Goal: Task Accomplishment & Management: Use online tool/utility

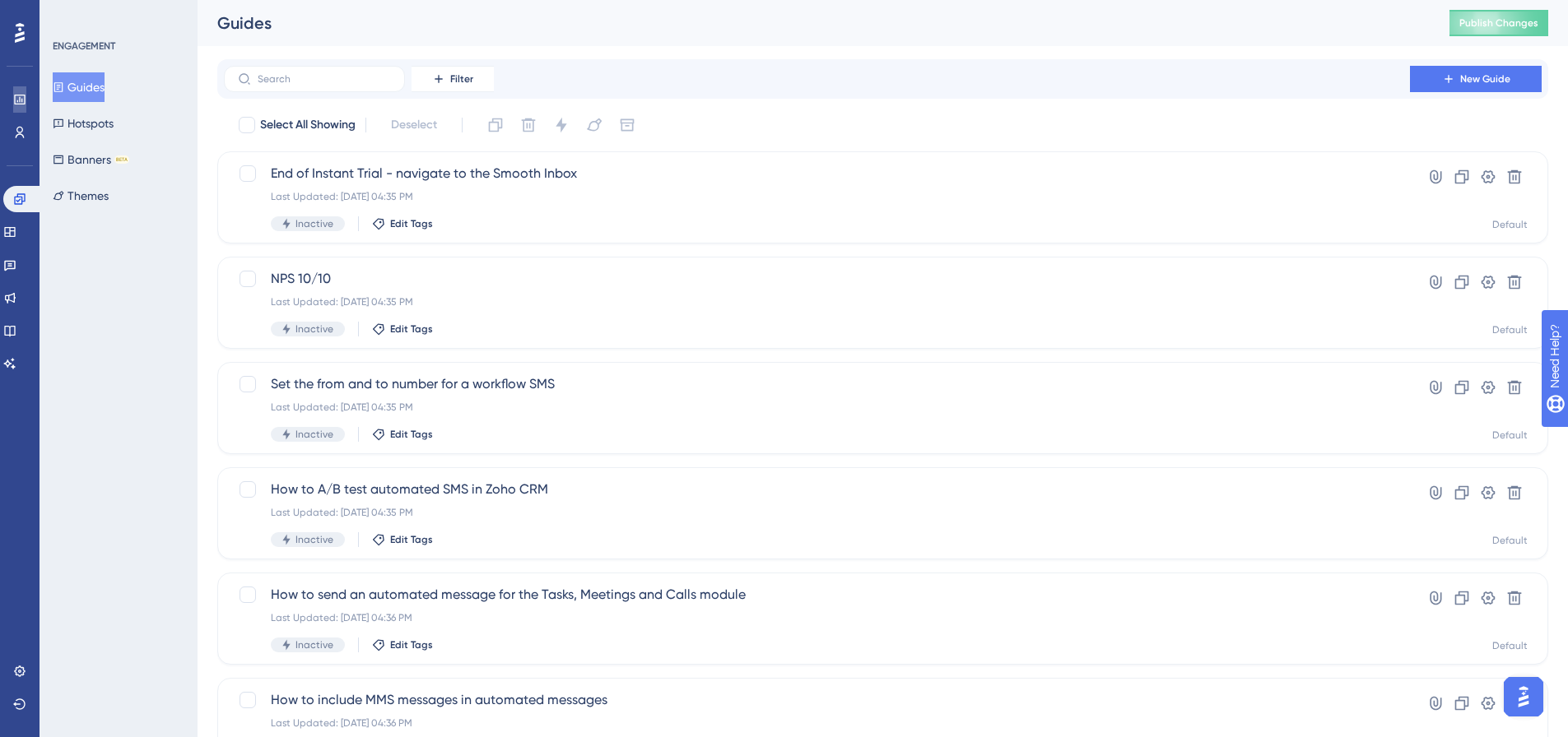
click at [14, 88] on link at bounding box center [20, 99] width 13 height 26
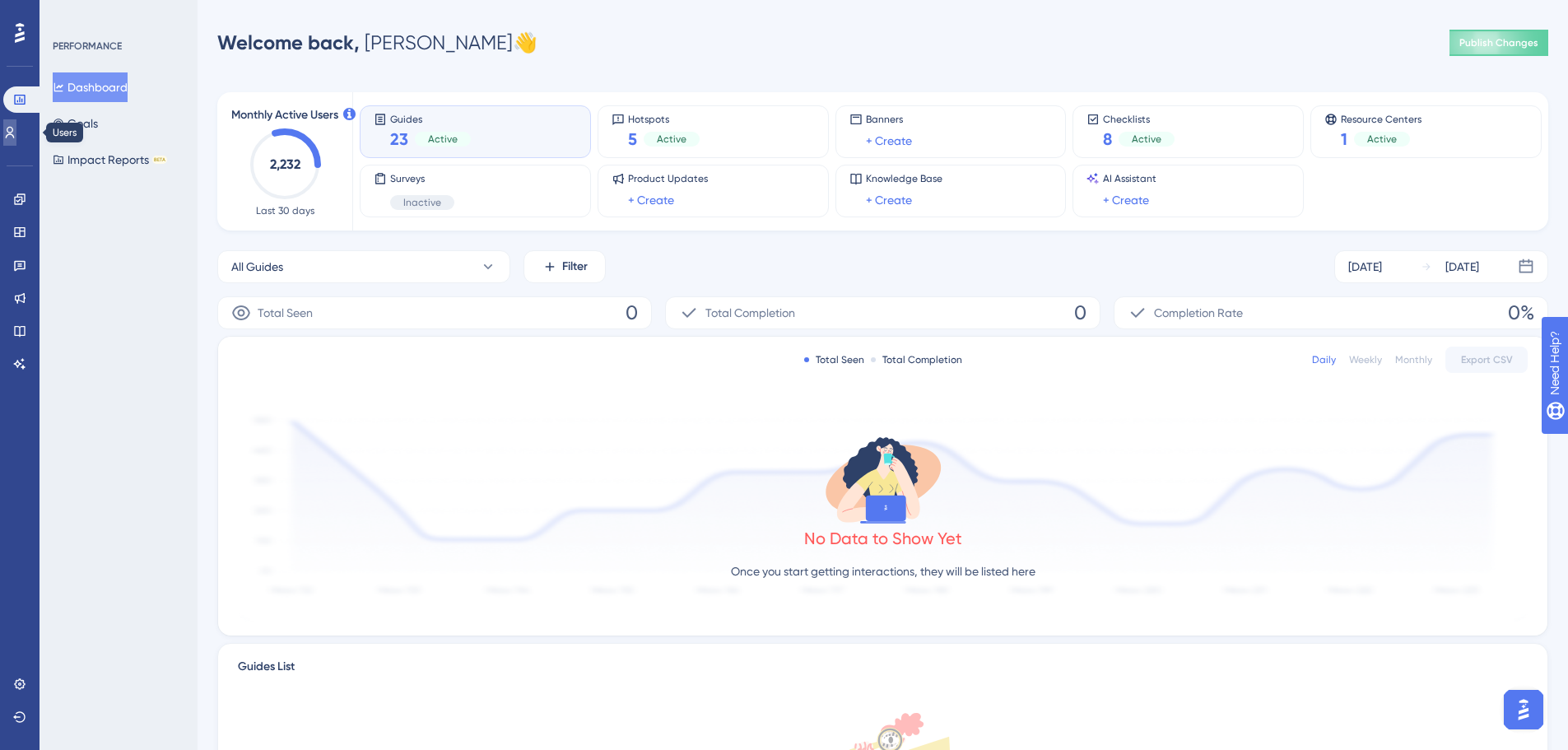
click at [17, 133] on link at bounding box center [10, 132] width 13 height 26
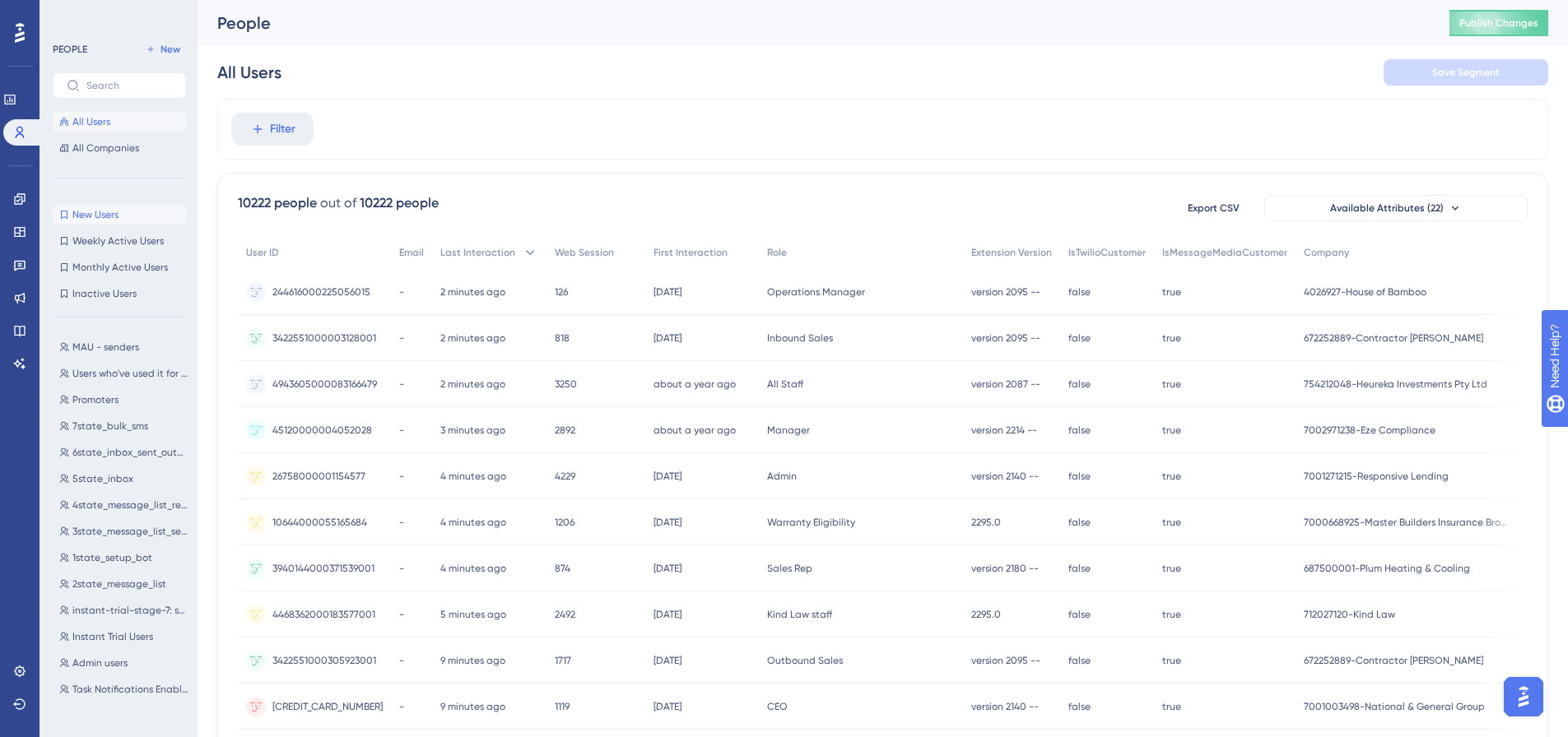
click at [114, 211] on span "New Users" at bounding box center [95, 215] width 46 height 13
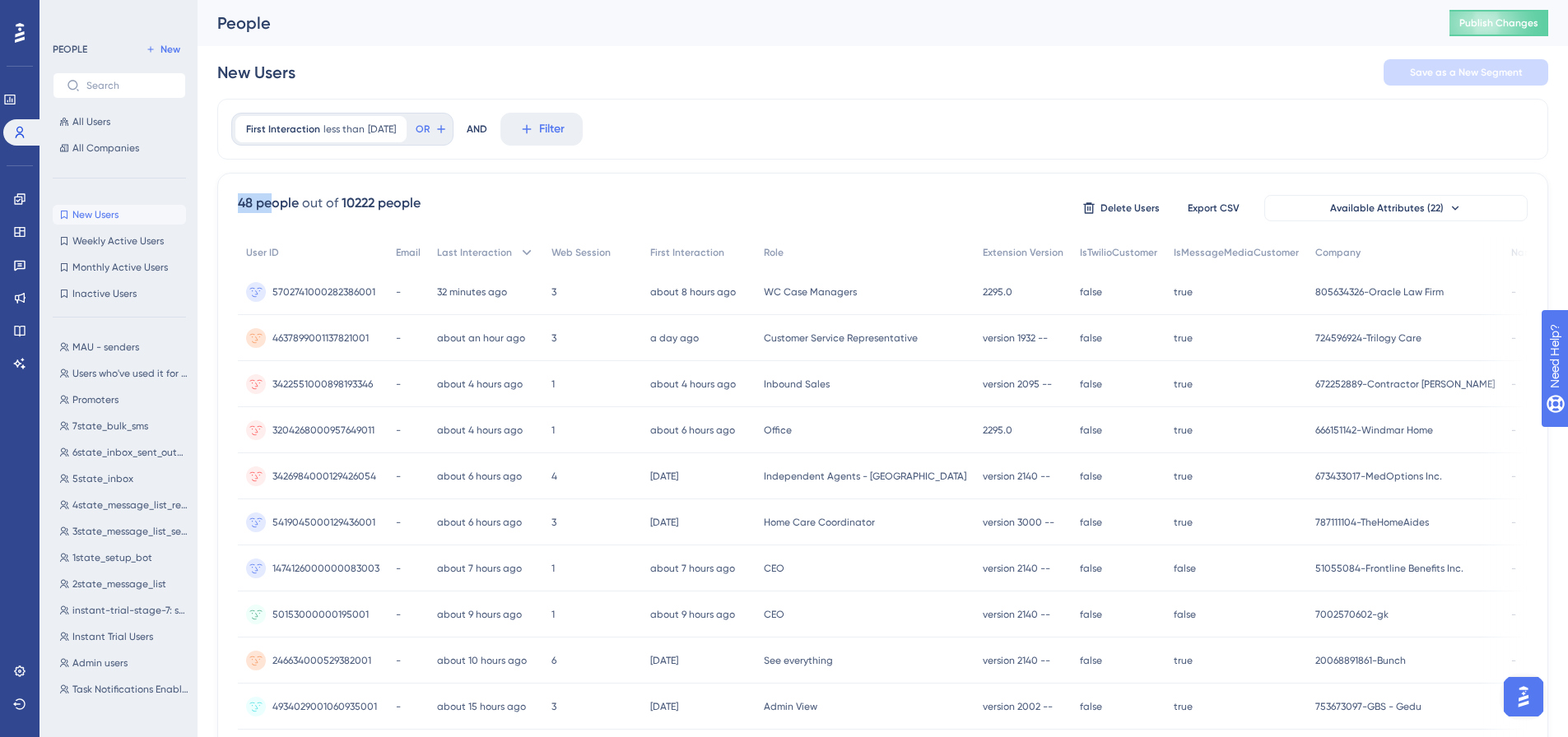
drag, startPoint x: 235, startPoint y: 207, endPoint x: 272, endPoint y: 207, distance: 37.0
click at [272, 207] on div "48 people out of 10222 people Delete Users Export CSV Available Attributes (22)…" at bounding box center [883, 718] width 1331 height 1091
click at [983, 257] on span "Extension Version" at bounding box center [1023, 253] width 81 height 13
click at [983, 291] on span "2295.0" at bounding box center [997, 293] width 30 height 13
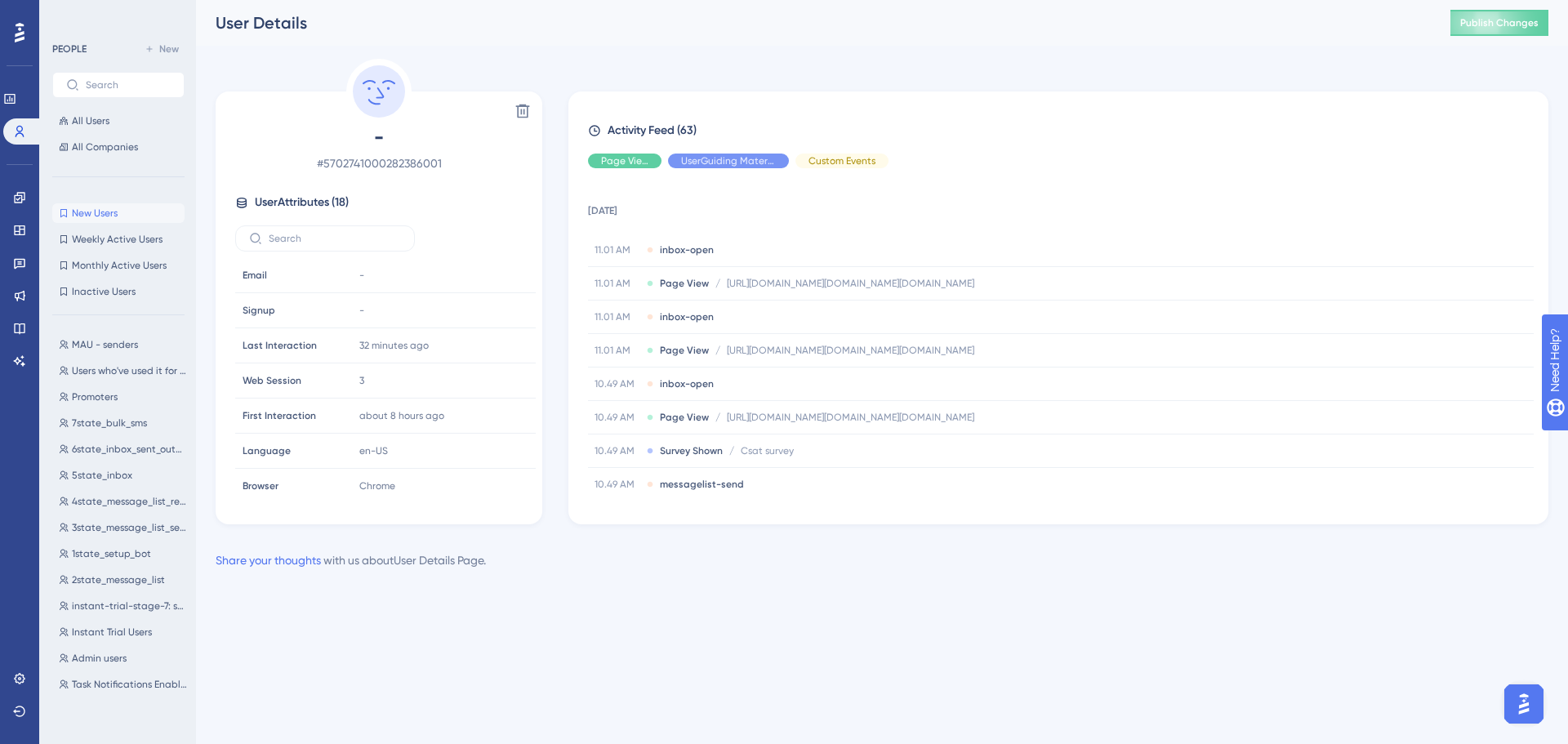
click at [107, 218] on span "New Users" at bounding box center [95, 213] width 46 height 13
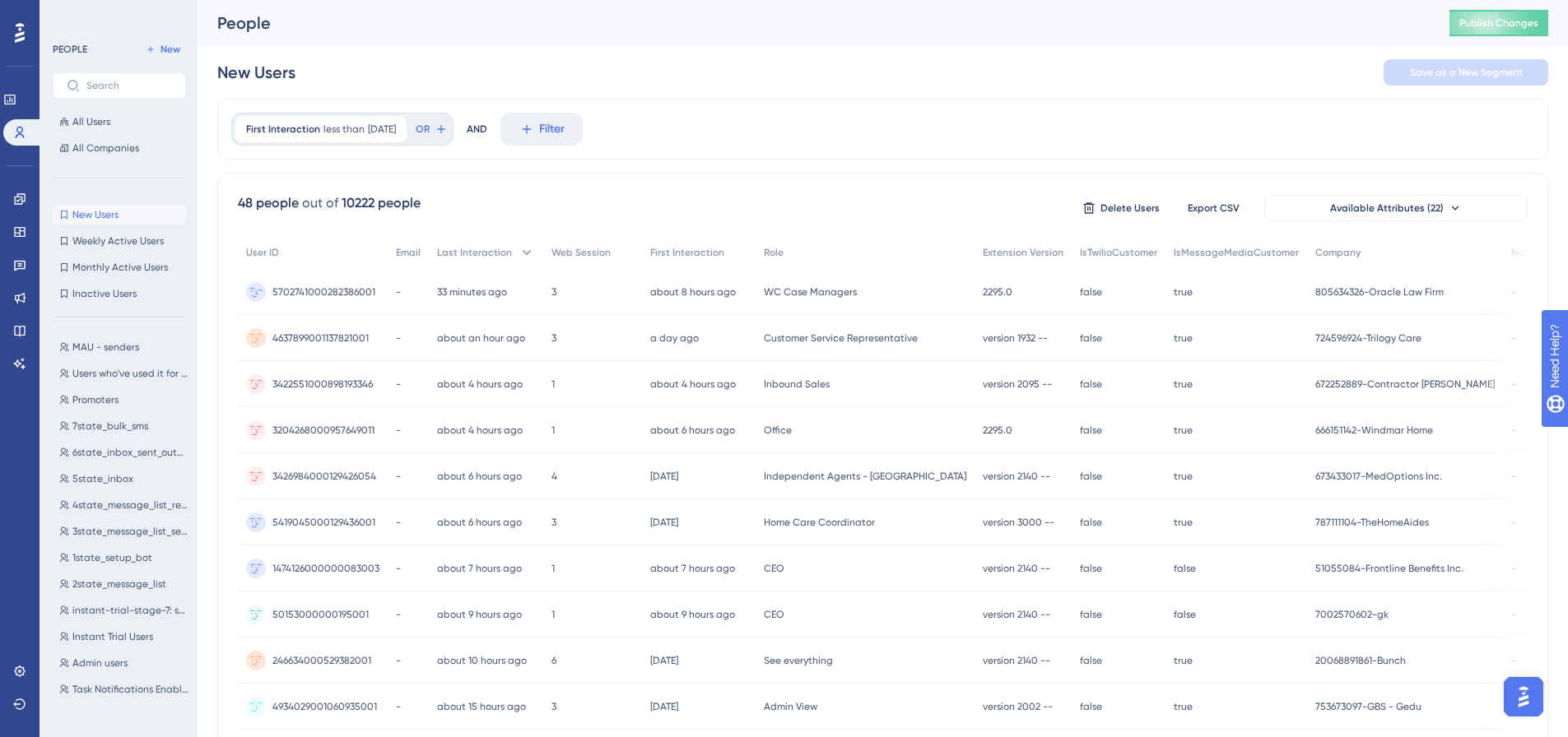
click at [333, 293] on span "5702741000282386001" at bounding box center [324, 293] width 103 height 13
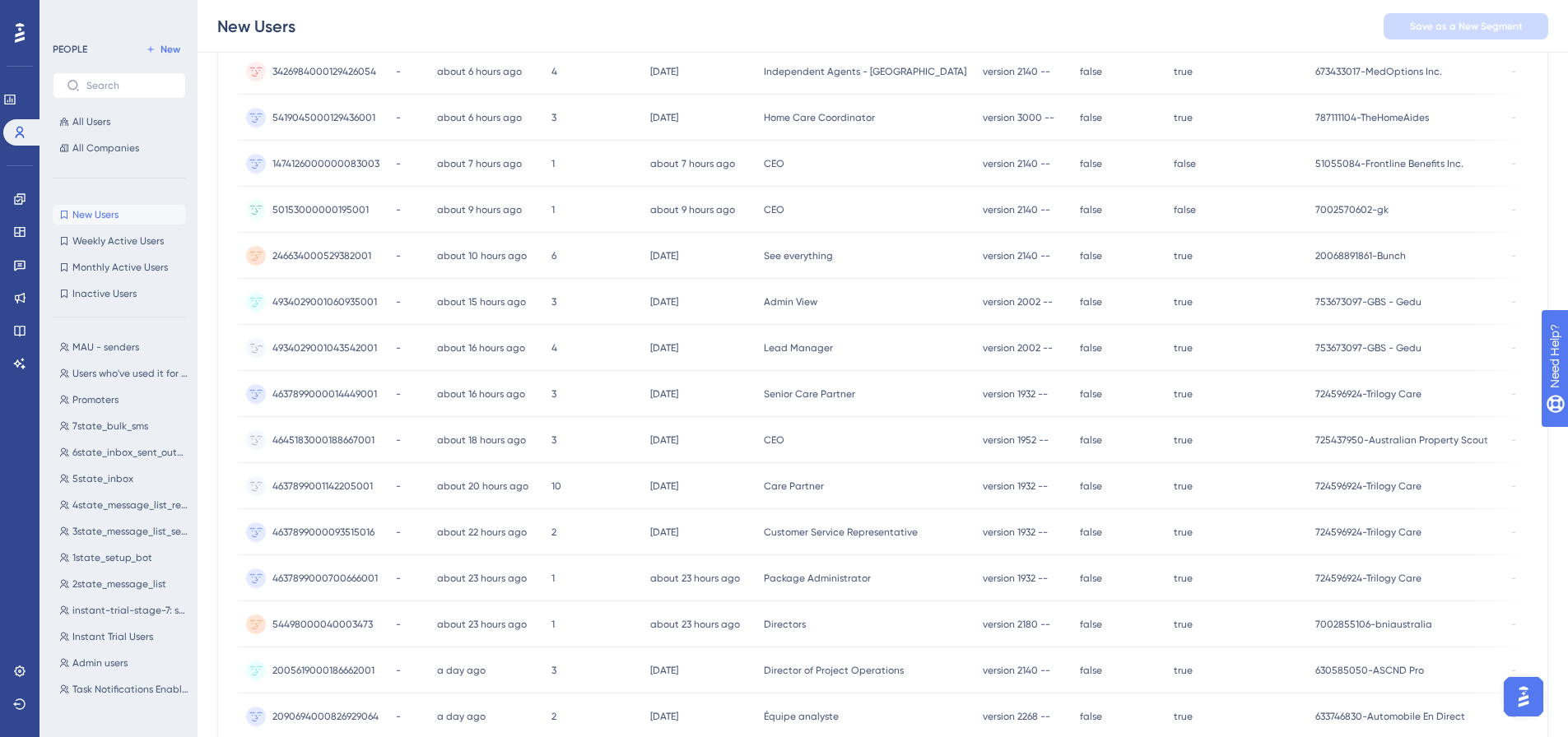
scroll to position [164, 0]
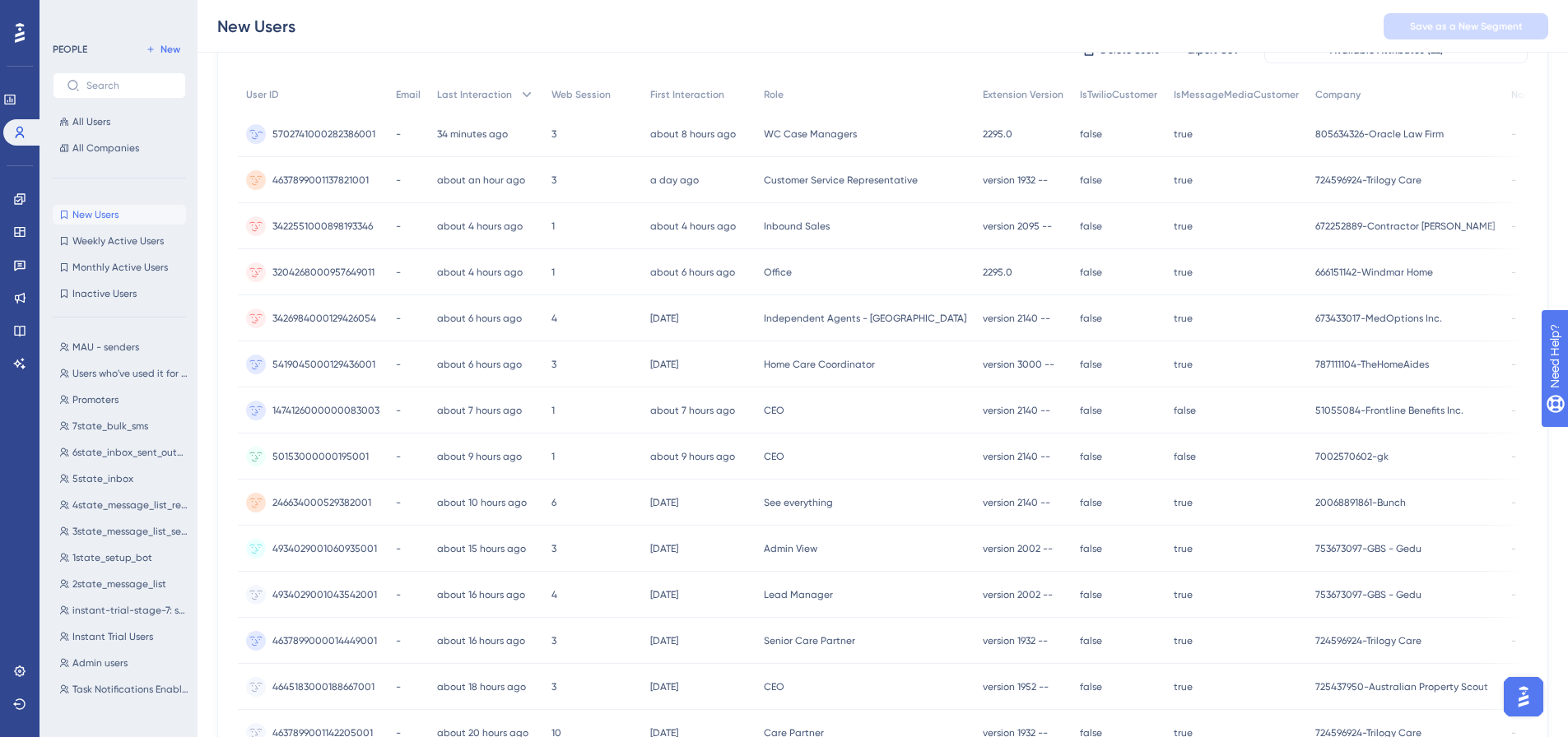
click at [315, 129] on span "5702741000282386001" at bounding box center [324, 134] width 103 height 13
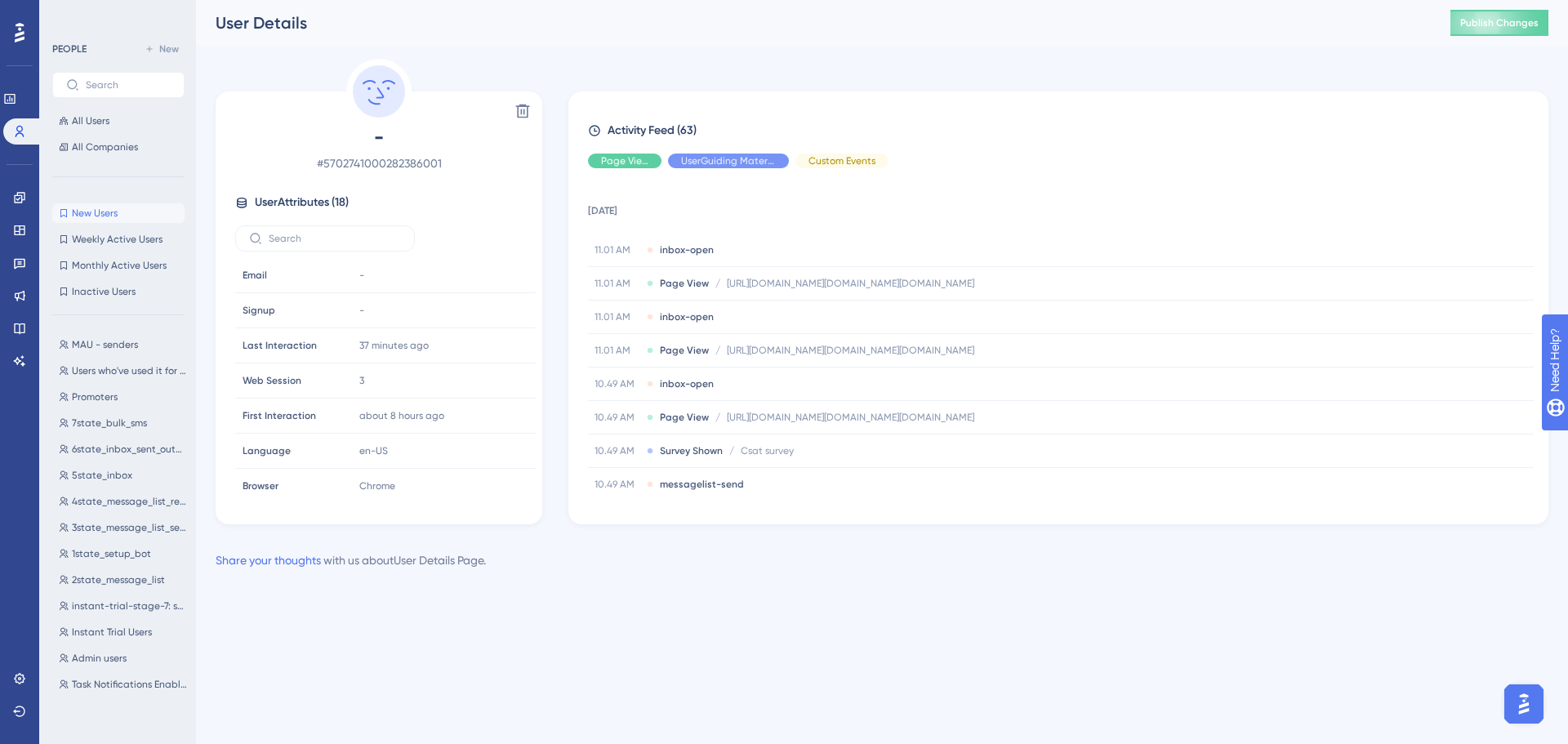
click at [98, 212] on span "New Users" at bounding box center [95, 213] width 46 height 13
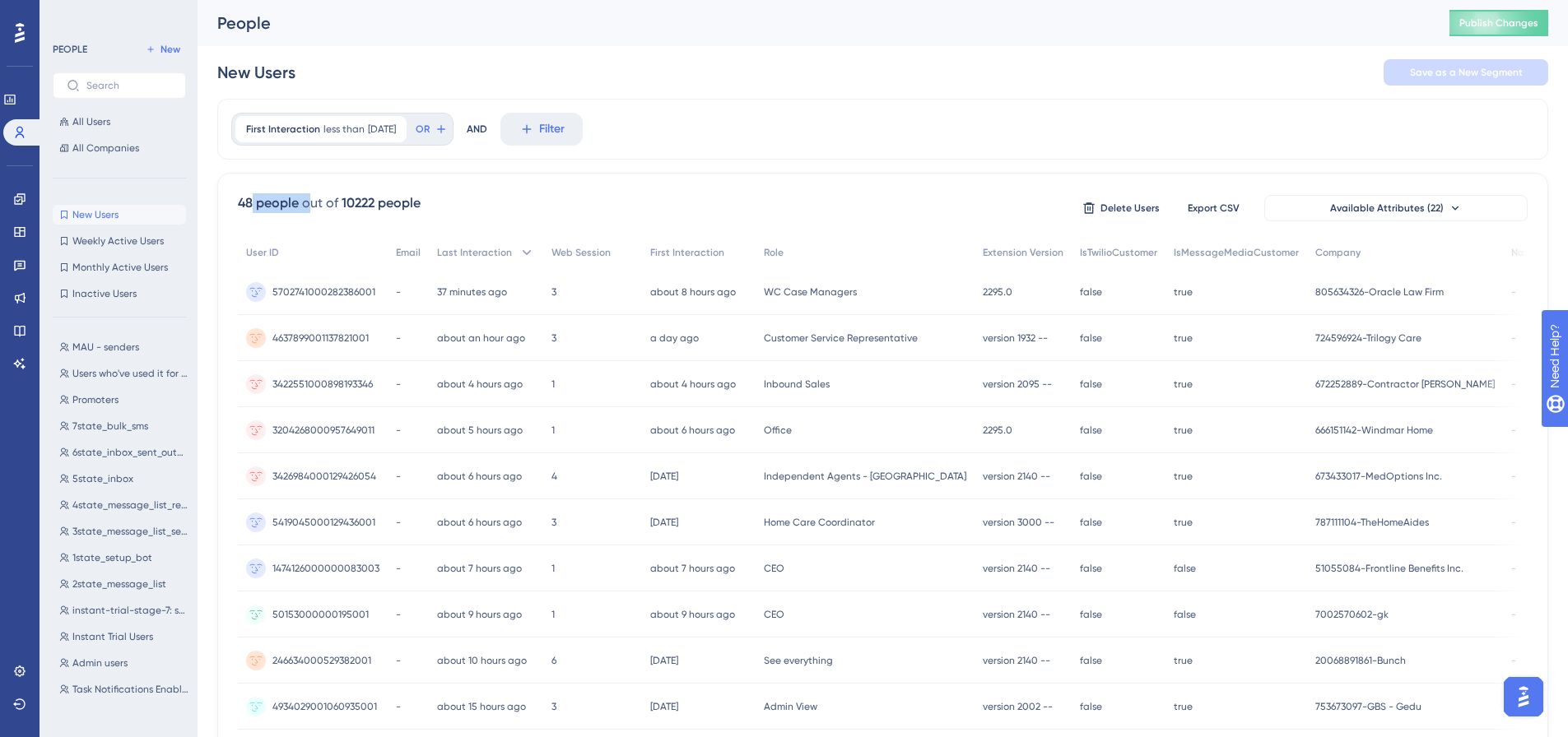
drag, startPoint x: 250, startPoint y: 191, endPoint x: 313, endPoint y: 198, distance: 63.4
click at [313, 195] on div "48 people out of 10222 people Delete Users Export CSV Available Attributes (22)…" at bounding box center [883, 718] width 1331 height 1091
click at [254, 205] on div "48 people" at bounding box center [268, 202] width 61 height 19
click at [563, 127] on span "Filter" at bounding box center [552, 128] width 25 height 19
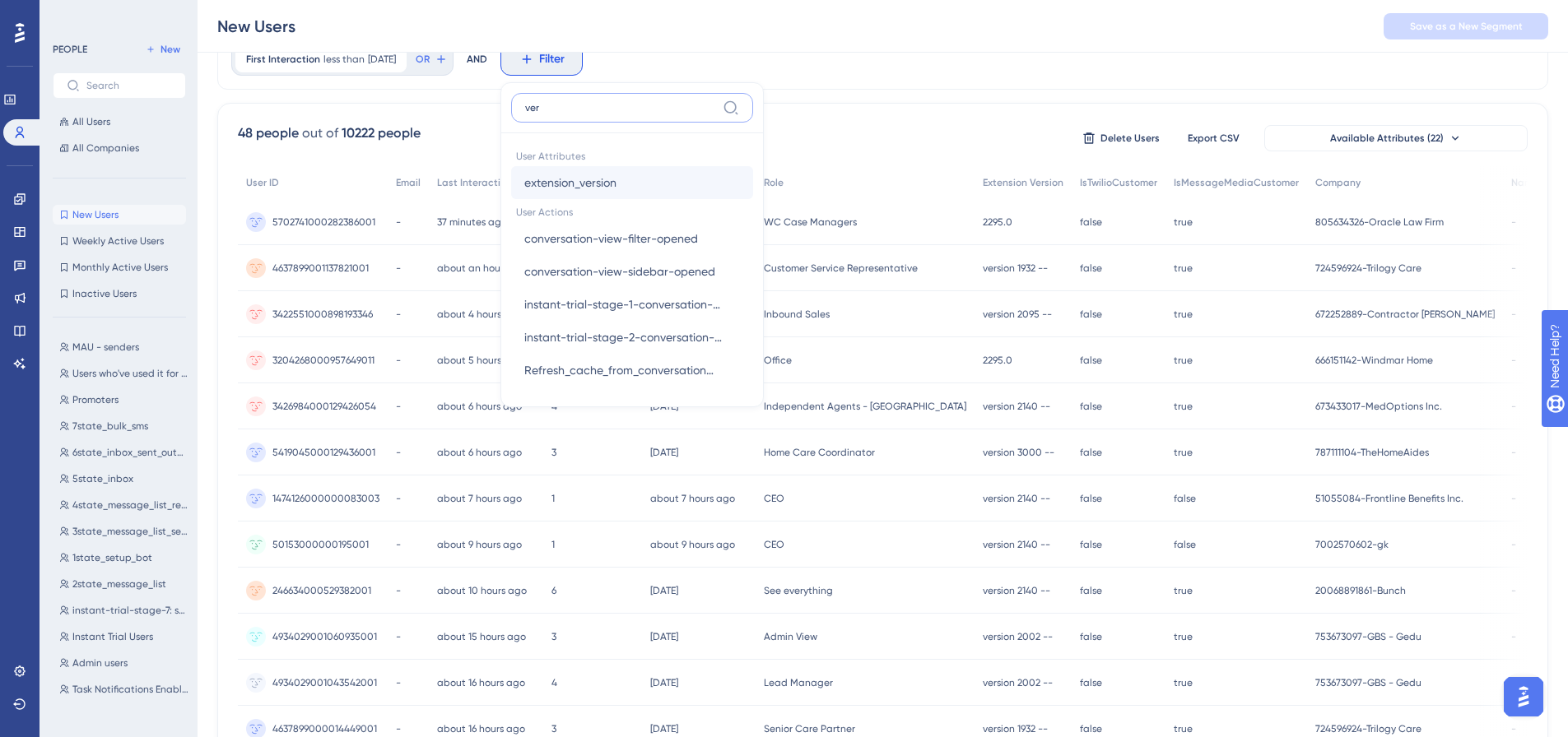
type input "ver"
click at [596, 183] on span "extension_version" at bounding box center [570, 182] width 92 height 19
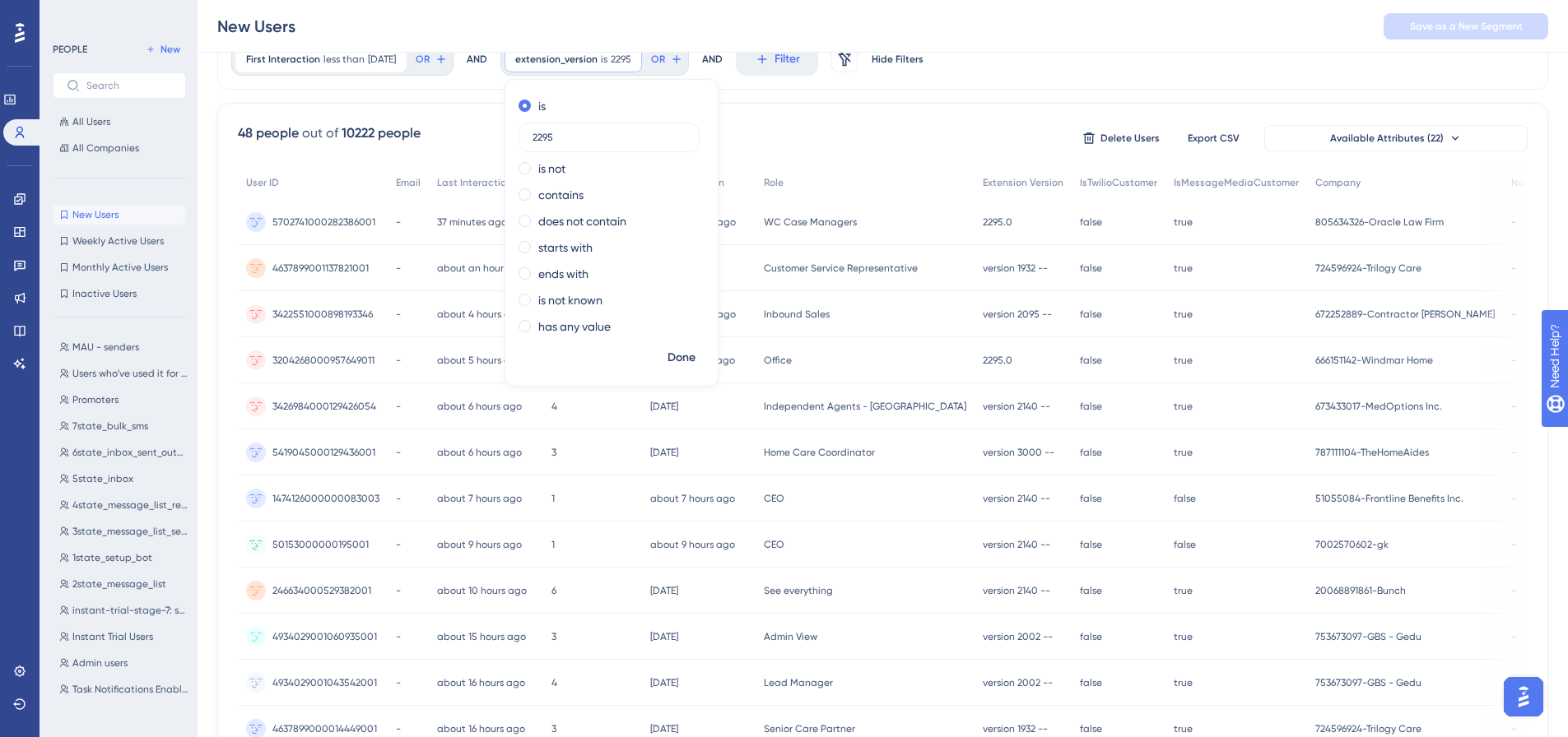
type input "2295"
click at [584, 200] on label "contains" at bounding box center [561, 195] width 46 height 19
click at [704, 347] on button "Done" at bounding box center [682, 358] width 46 height 30
